Goal: Task Accomplishment & Management: Manage account settings

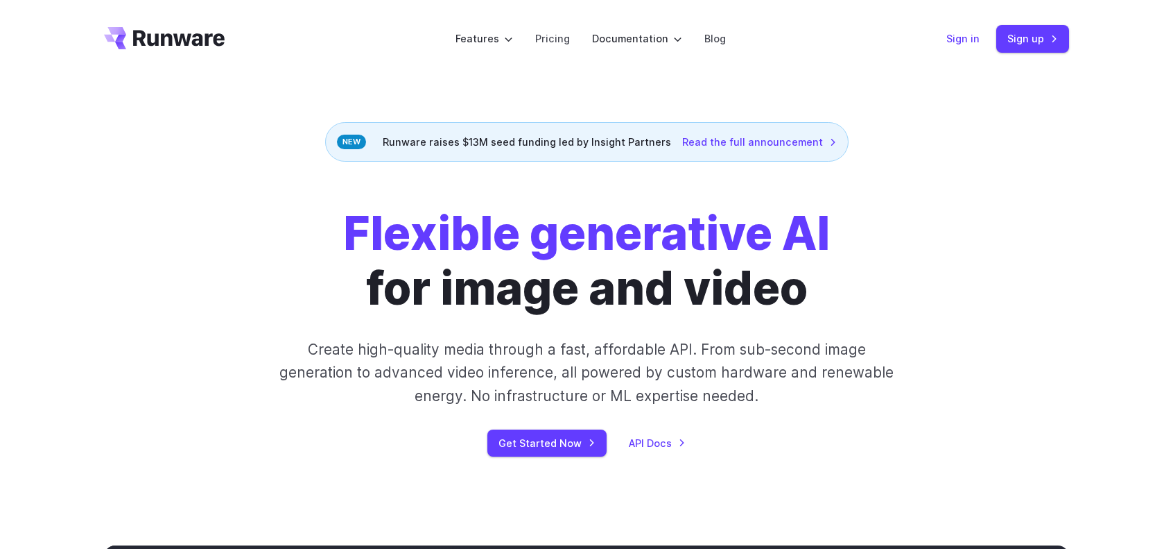
click at [969, 46] on link "Sign in" at bounding box center [963, 39] width 33 height 16
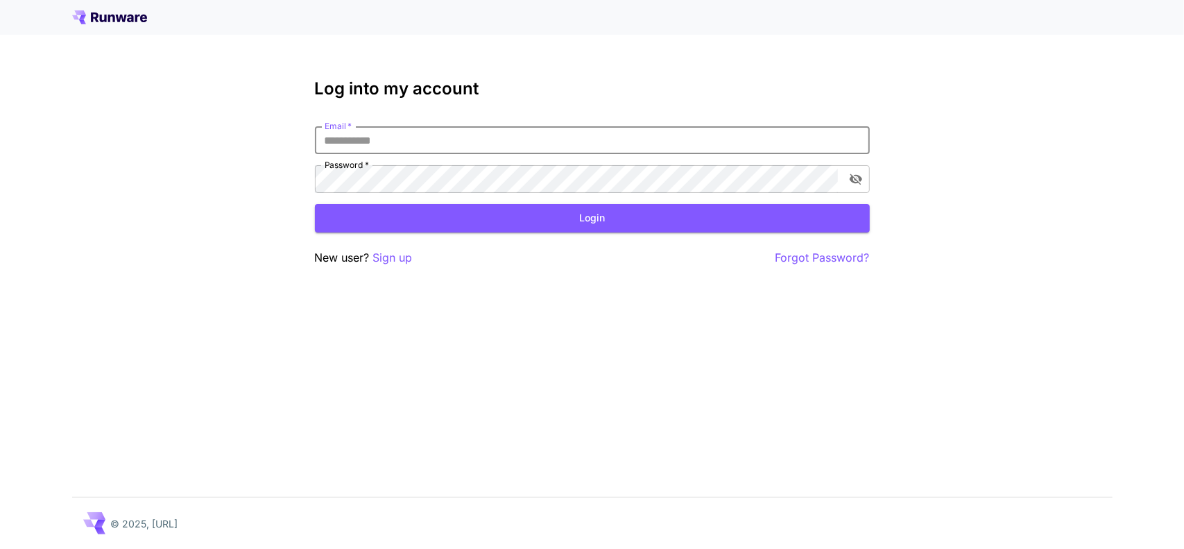
click at [470, 139] on input "Email   *" at bounding box center [592, 140] width 555 height 28
type input "**********"
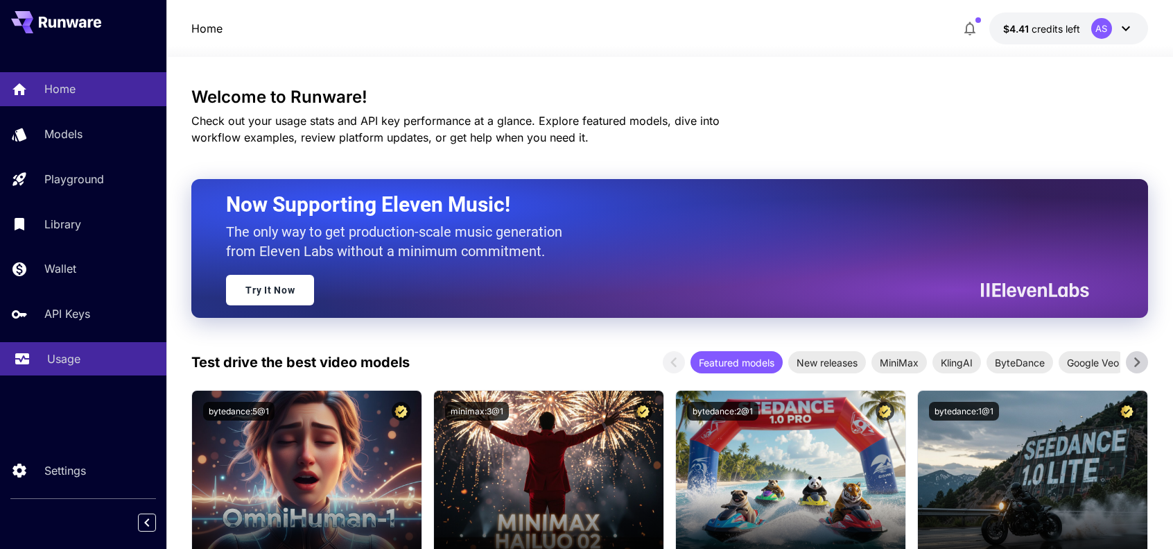
click at [68, 357] on p "Usage" at bounding box center [63, 358] width 33 height 17
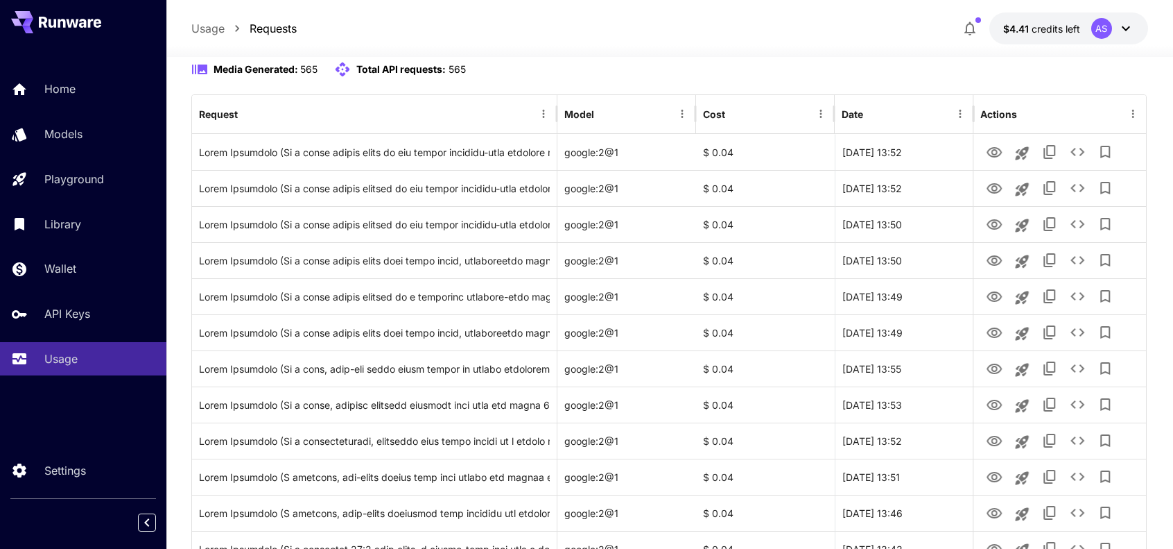
scroll to position [169, 0]
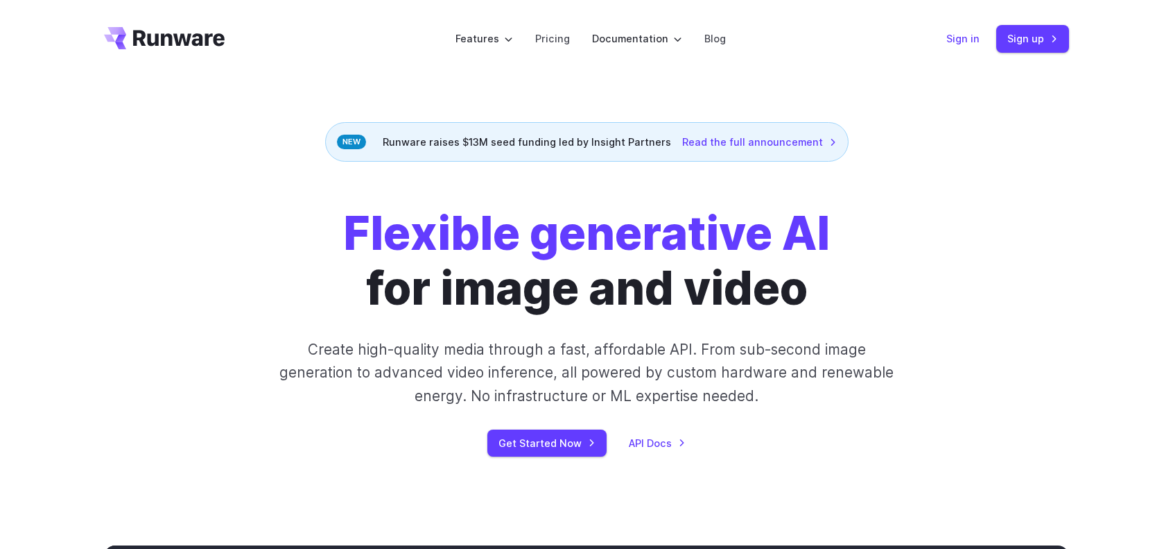
click at [961, 35] on link "Sign in" at bounding box center [963, 39] width 33 height 16
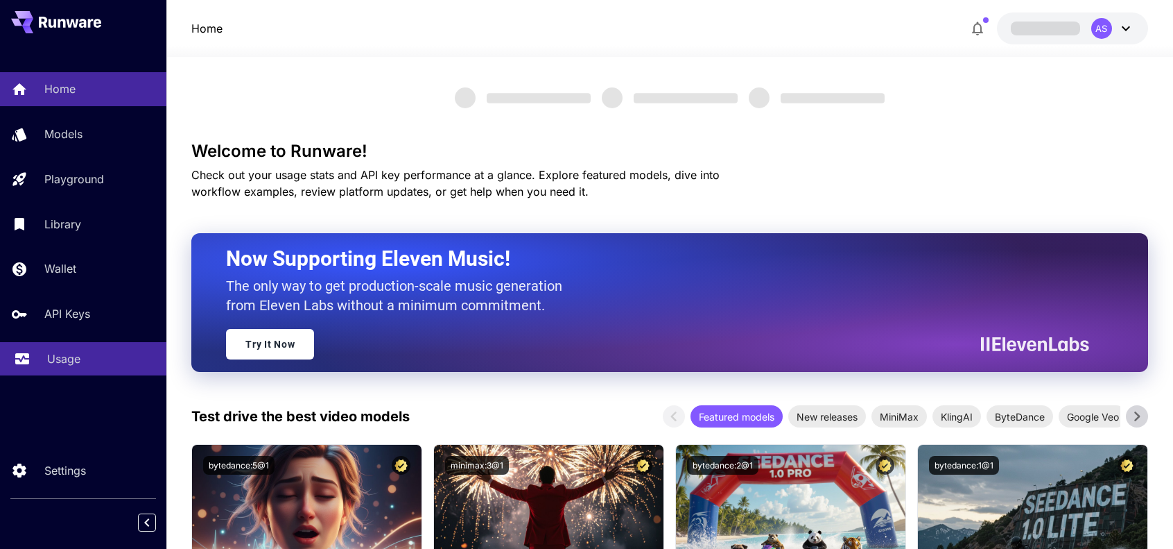
click at [72, 363] on p "Usage" at bounding box center [63, 358] width 33 height 17
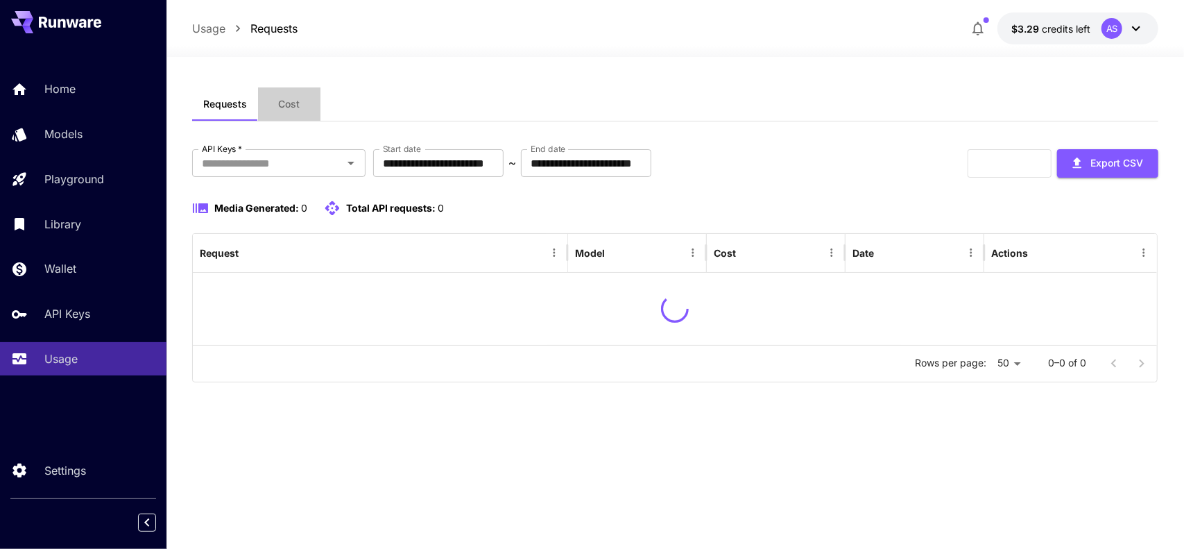
click at [289, 103] on span "Cost" at bounding box center [288, 104] width 21 height 12
